Goal: Navigation & Orientation: Find specific page/section

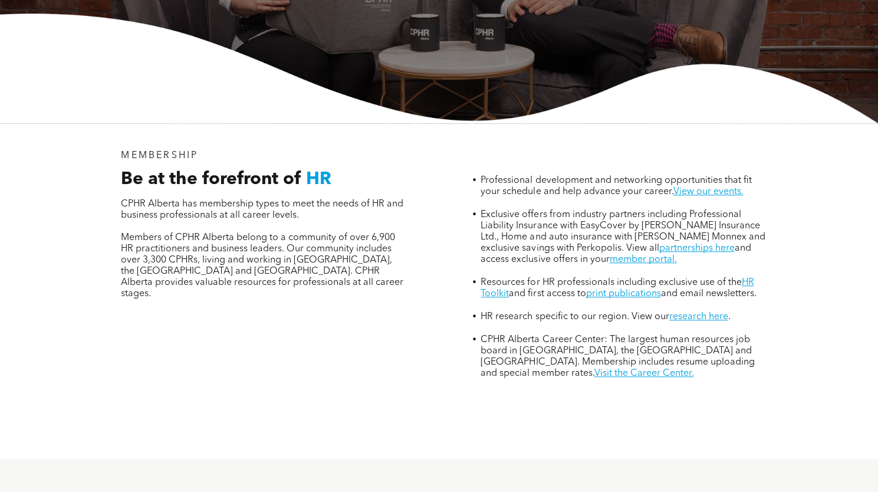
scroll to position [317, 0]
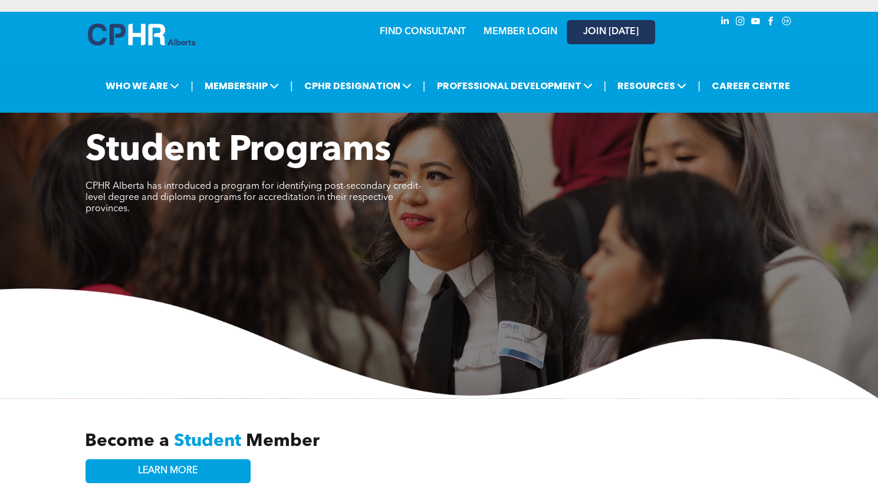
click at [591, 27] on span "JOIN [DATE]" at bounding box center [610, 32] width 55 height 11
click at [233, 83] on span "MEMBERSHIP" at bounding box center [241, 86] width 81 height 22
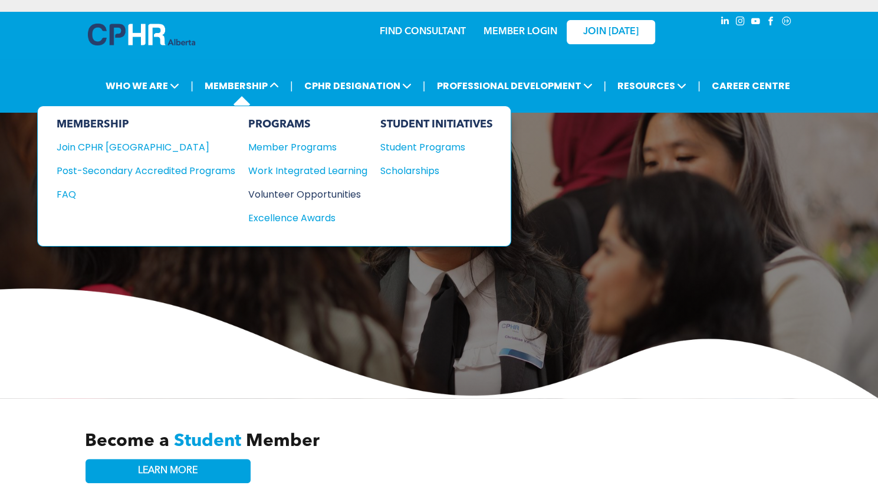
click at [304, 187] on div "Volunteer Opportunities" at bounding box center [301, 194] width 107 height 15
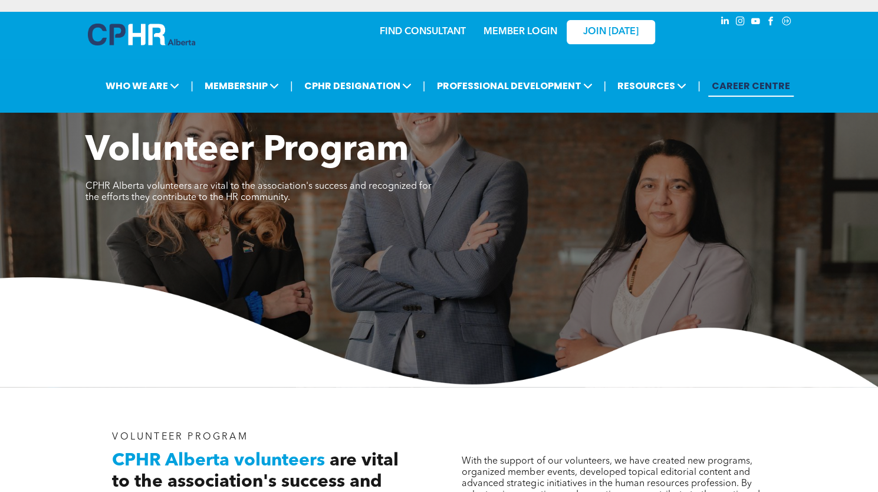
click at [750, 75] on link "CAREER CENTRE" at bounding box center [750, 86] width 85 height 22
